Goal: Task Accomplishment & Management: Use online tool/utility

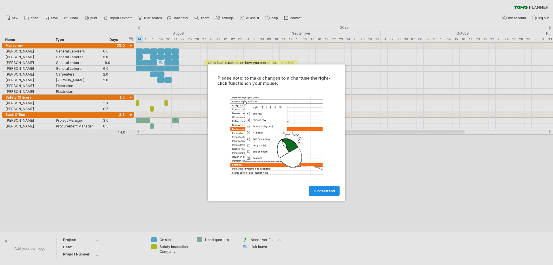
click at [332, 193] on link "I understand" at bounding box center [324, 191] width 31 height 10
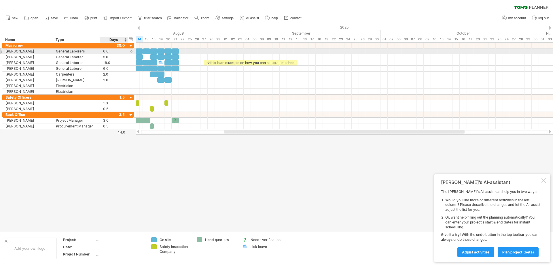
click at [114, 50] on div "6.0" at bounding box center [114, 50] width 22 height 5
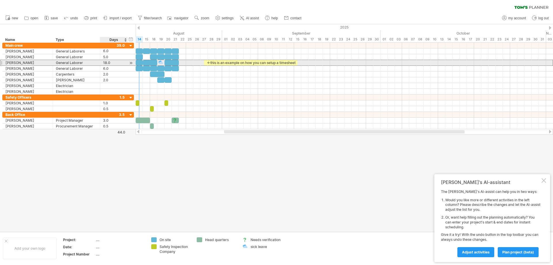
click at [105, 61] on div "18.0" at bounding box center [114, 62] width 22 height 5
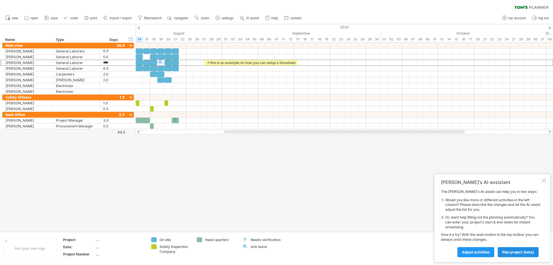
click at [520, 252] on span "plan project (beta)" at bounding box center [518, 252] width 32 height 4
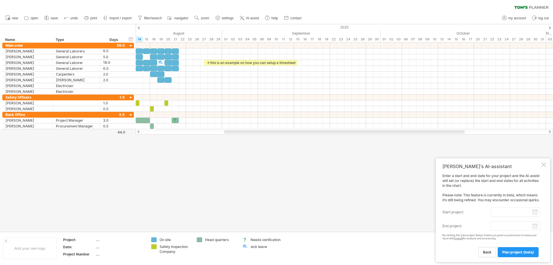
click at [536, 213] on input "start project:" at bounding box center [516, 211] width 50 height 9
click at [454, 218] on div "[DATE]" at bounding box center [475, 218] width 42 height 4
click at [453, 217] on link "previous" at bounding box center [452, 218] width 4 height 4
click at [462, 256] on link "28" at bounding box center [461, 255] width 5 height 5
type input "********"
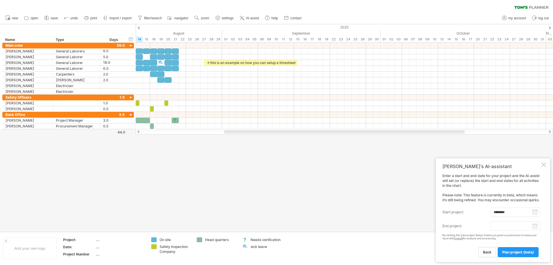
click at [535, 227] on body "progress(100%) Trying to reach [DOMAIN_NAME] Connected again... 0% clear filter…" at bounding box center [276, 133] width 553 height 266
click at [551, 218] on link "next" at bounding box center [550, 218] width 4 height 4
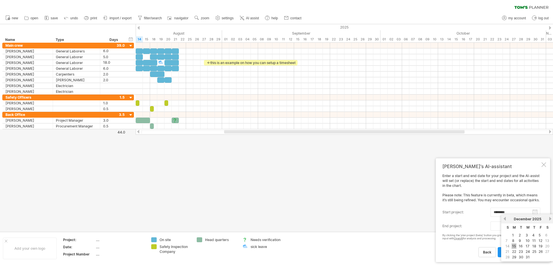
click at [513, 244] on link "15" at bounding box center [514, 245] width 5 height 5
type input "********"
click at [512, 253] on span "plan project (beta)" at bounding box center [518, 252] width 32 height 4
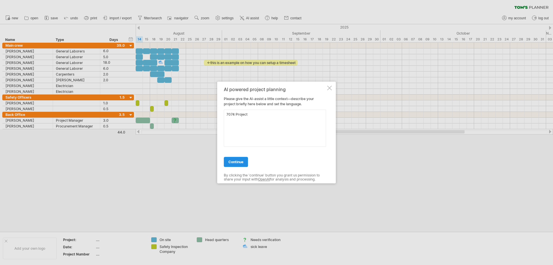
type textarea "7074 Project"
click at [228, 162] on link "continue" at bounding box center [236, 162] width 24 height 10
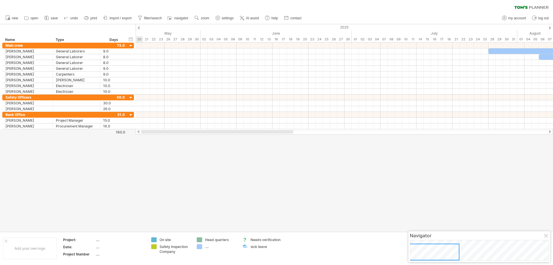
drag, startPoint x: 293, startPoint y: 133, endPoint x: 211, endPoint y: 141, distance: 82.5
click at [218, 142] on div "Trying to reach [DOMAIN_NAME] Connected again... 0% clear filter new" at bounding box center [276, 132] width 553 height 265
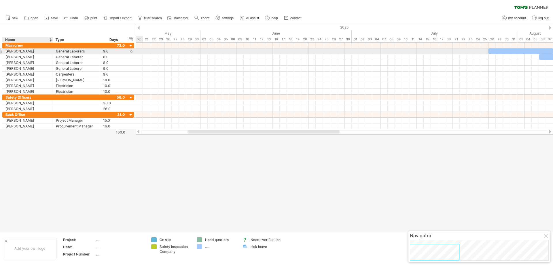
click at [24, 52] on div "[PERSON_NAME]" at bounding box center [27, 50] width 44 height 5
drag, startPoint x: 41, startPoint y: 52, endPoint x: 0, endPoint y: 59, distance: 41.8
click at [0, 59] on div "**********" at bounding box center [67, 86] width 134 height 86
